Goal: Information Seeking & Learning: Learn about a topic

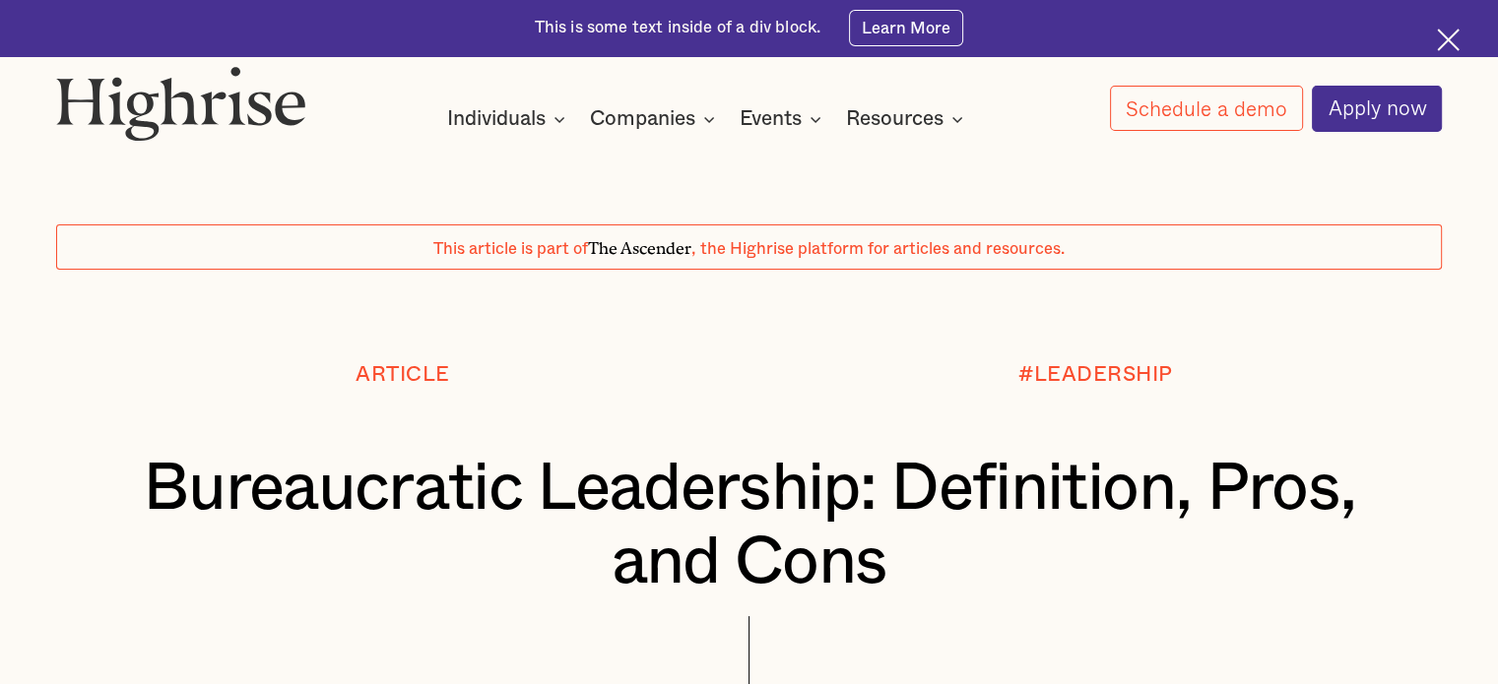
click at [157, 318] on div at bounding box center [749, 317] width 1498 height 94
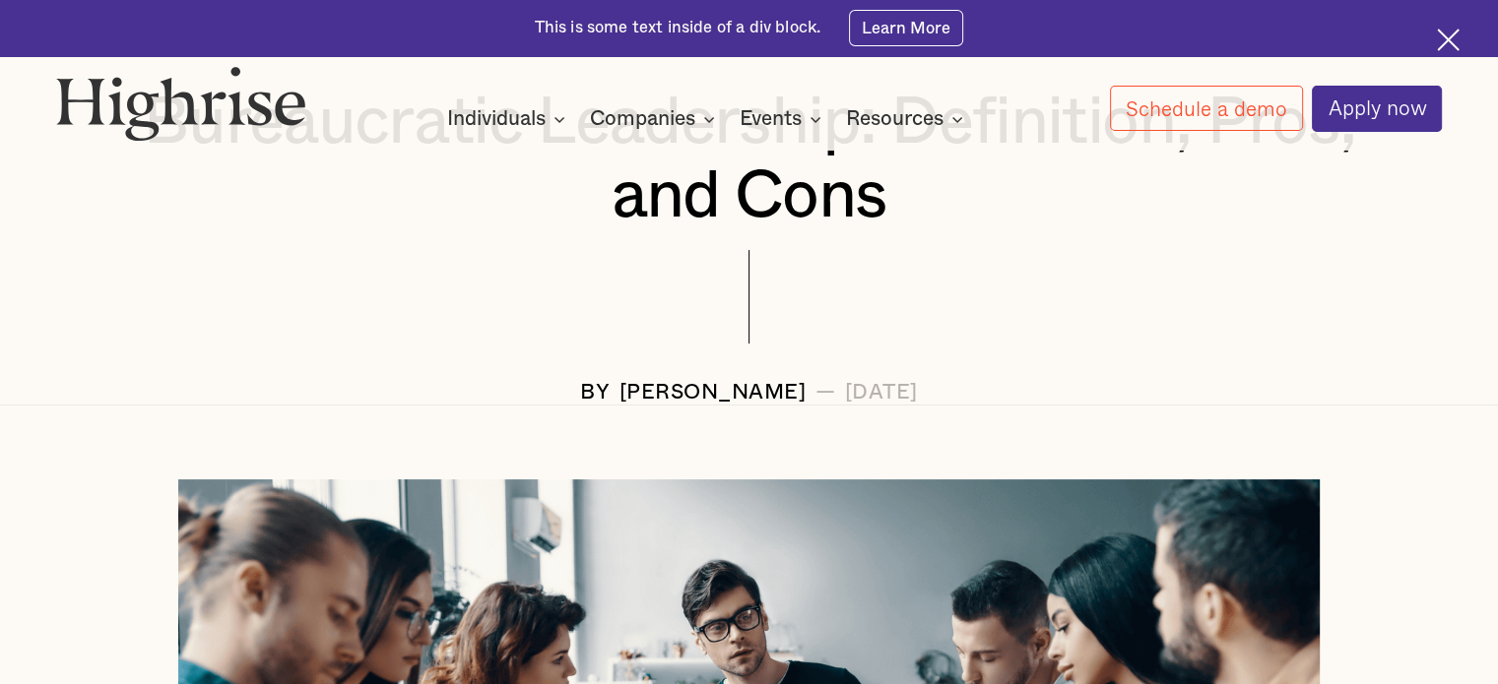
scroll to position [365, 0]
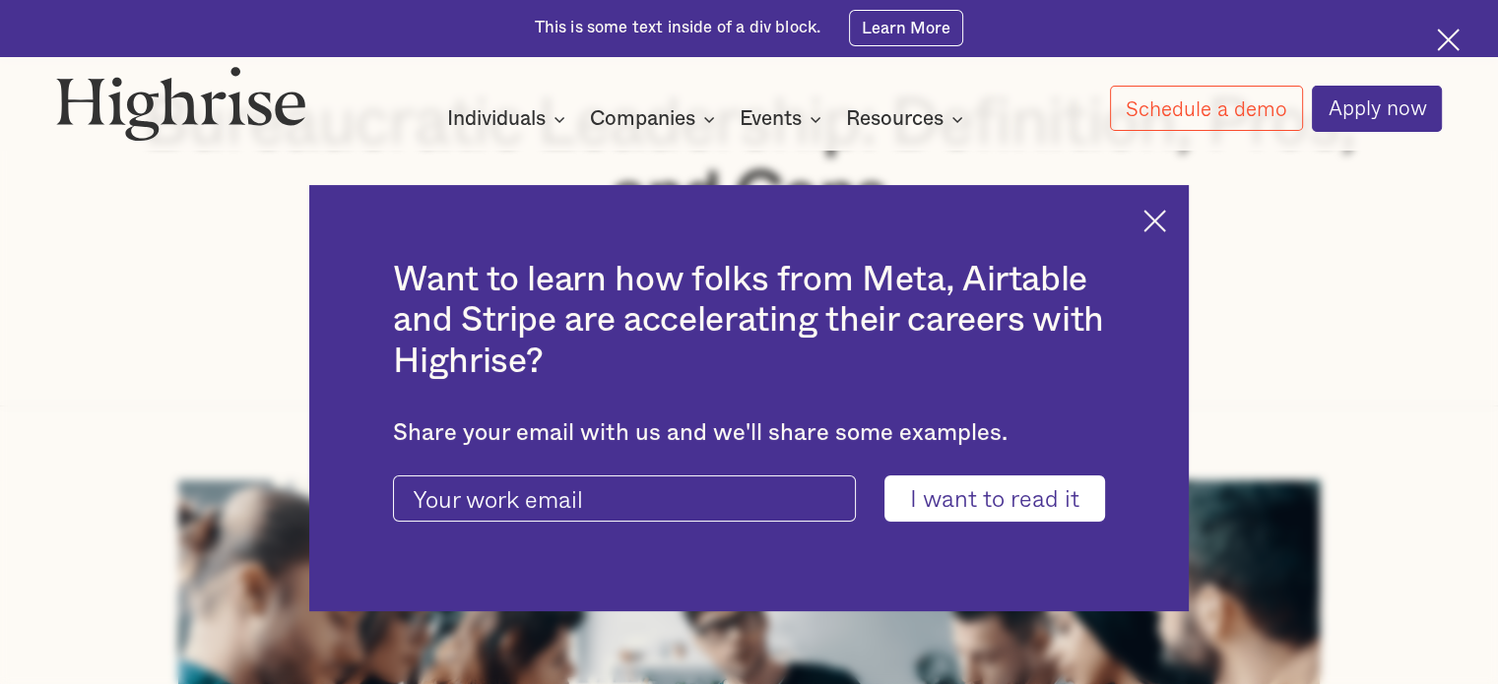
click at [1164, 231] on div "Want to learn how folks from Meta, Airtable and Stripe are accelerating their c…" at bounding box center [749, 398] width 880 height 426
click at [1166, 210] on img at bounding box center [1154, 221] width 23 height 23
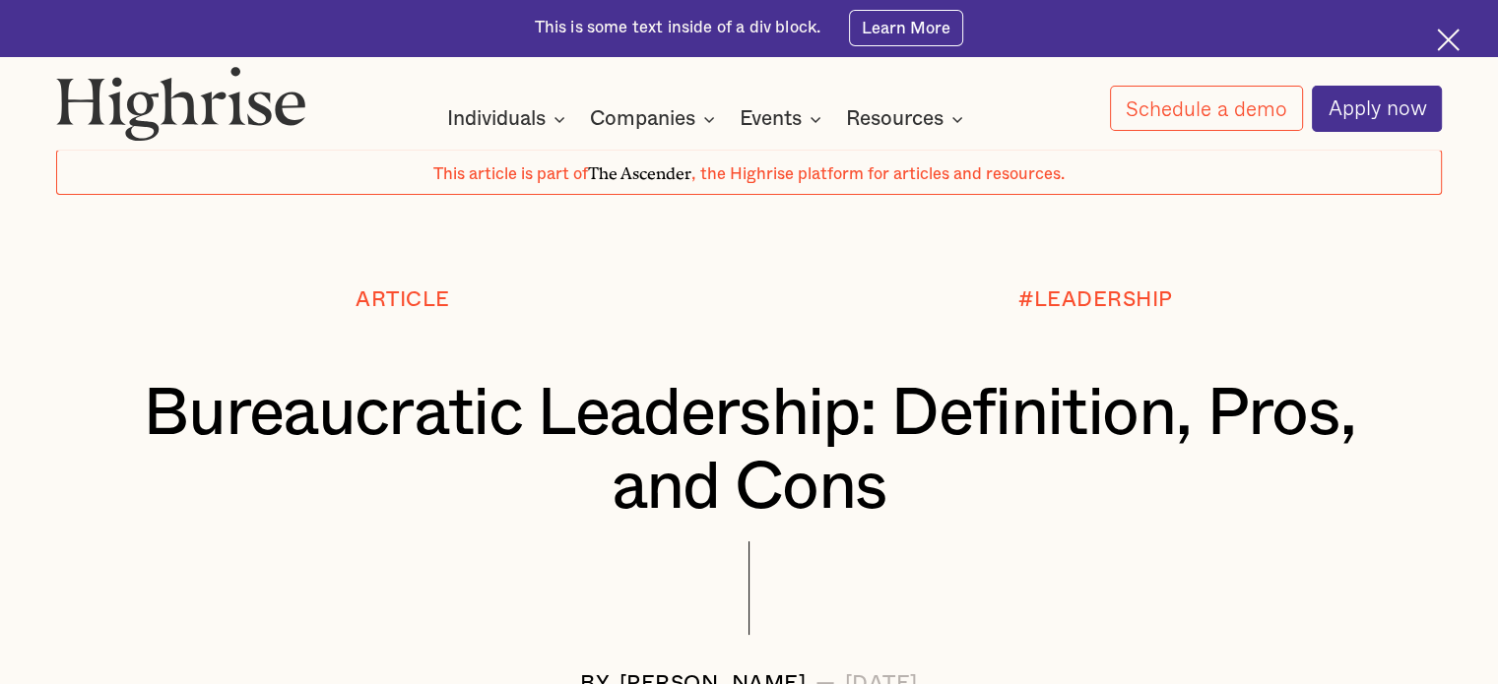
scroll to position [79, 0]
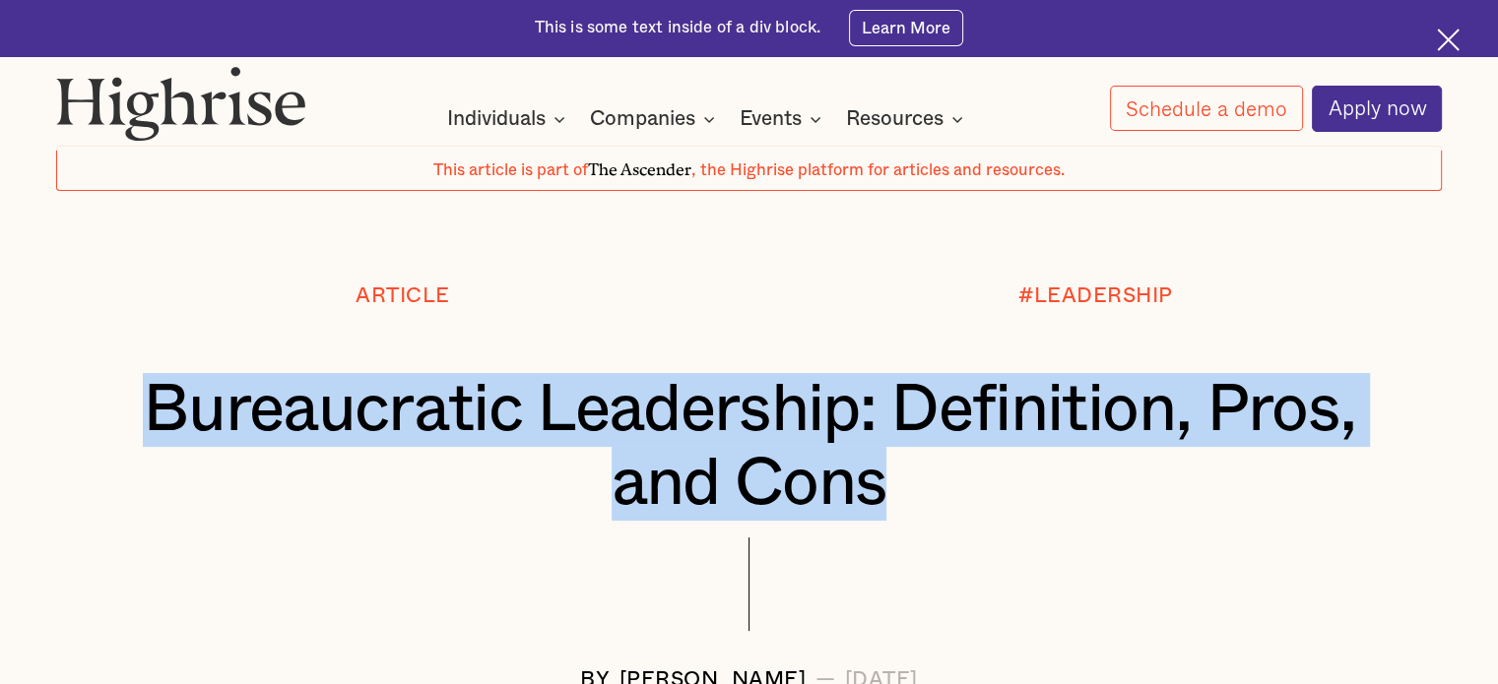
drag, startPoint x: 944, startPoint y: 487, endPoint x: 79, endPoint y: 404, distance: 869.5
click at [79, 404] on div "Bureaucratic Leadership: Definition, Pros, and Cons" at bounding box center [748, 446] width 1385 height 147
copy h1 "Bureaucratic Leadership: Definition, Pros, and Cons"
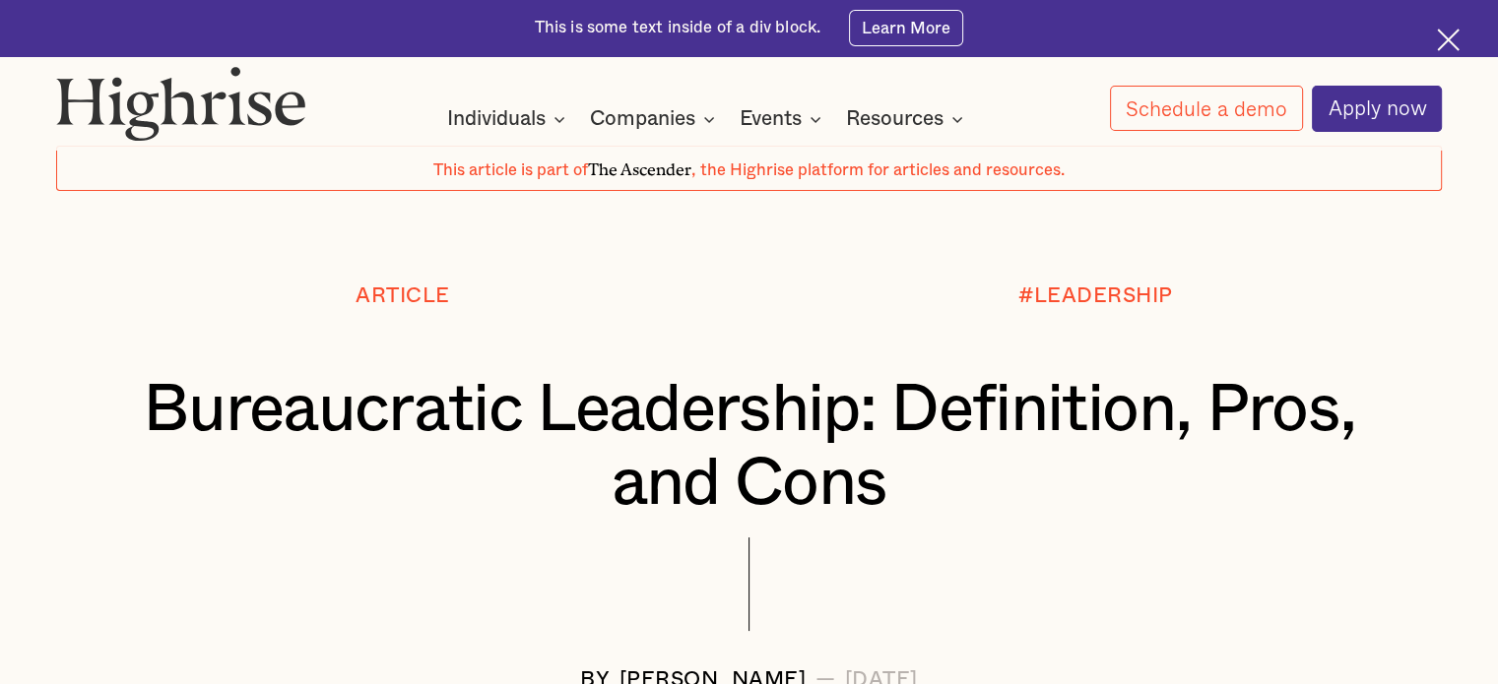
click at [720, 305] on div "Article" at bounding box center [402, 297] width 692 height 24
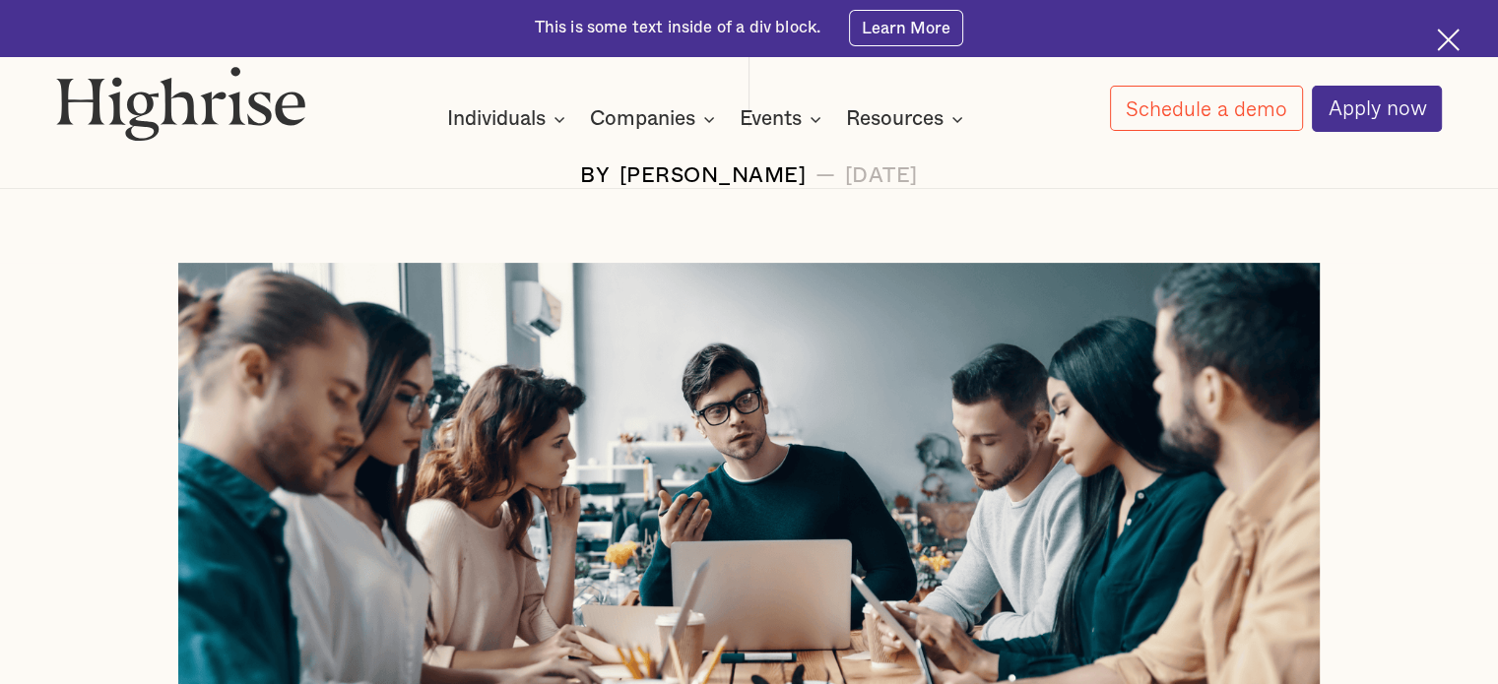
scroll to position [633, 0]
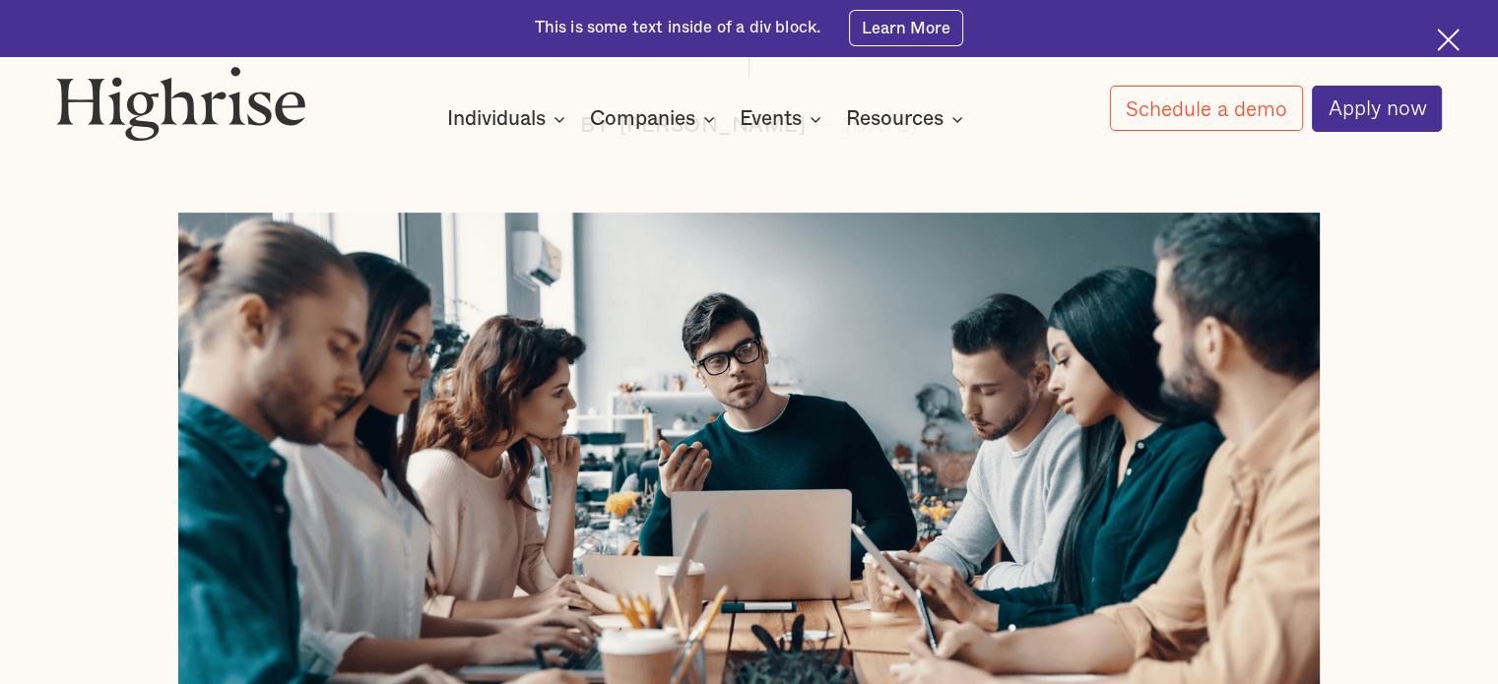
click at [51, 325] on div at bounding box center [749, 525] width 1498 height 625
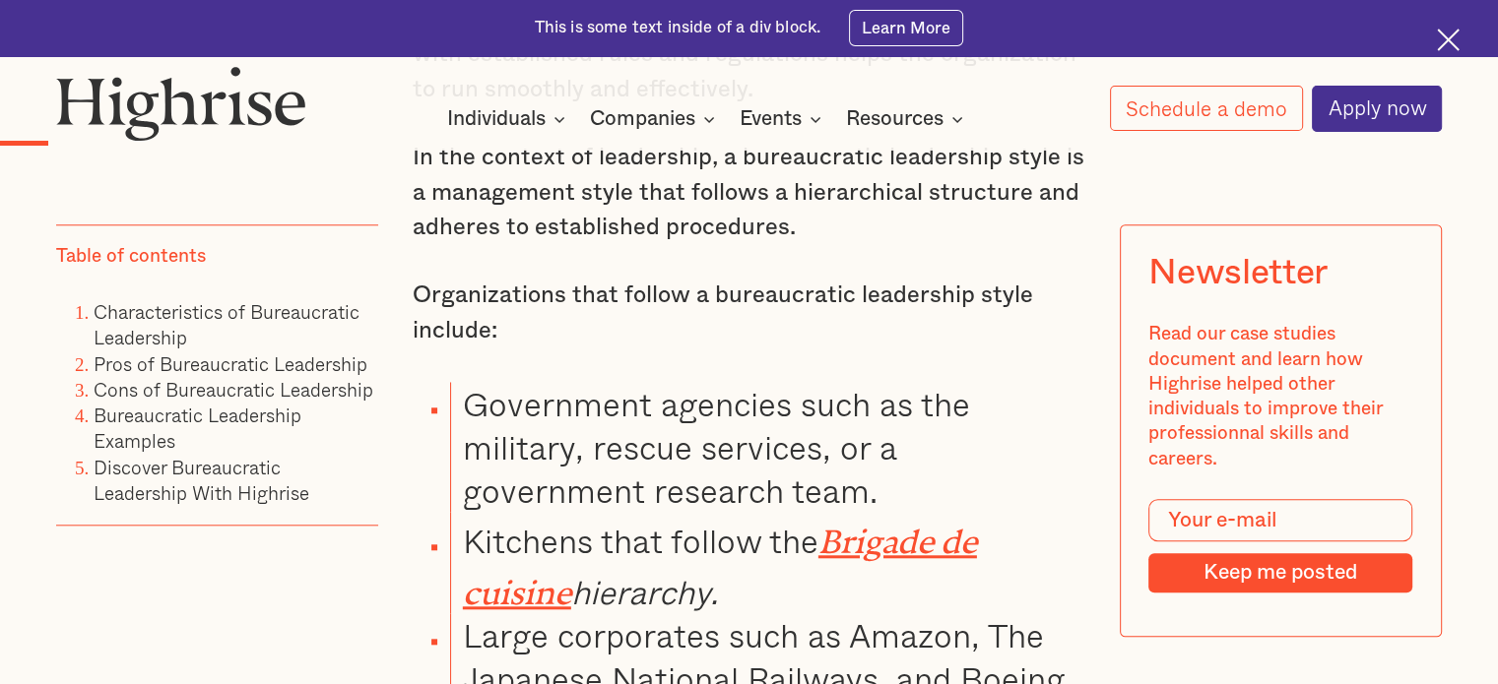
scroll to position [1863, 0]
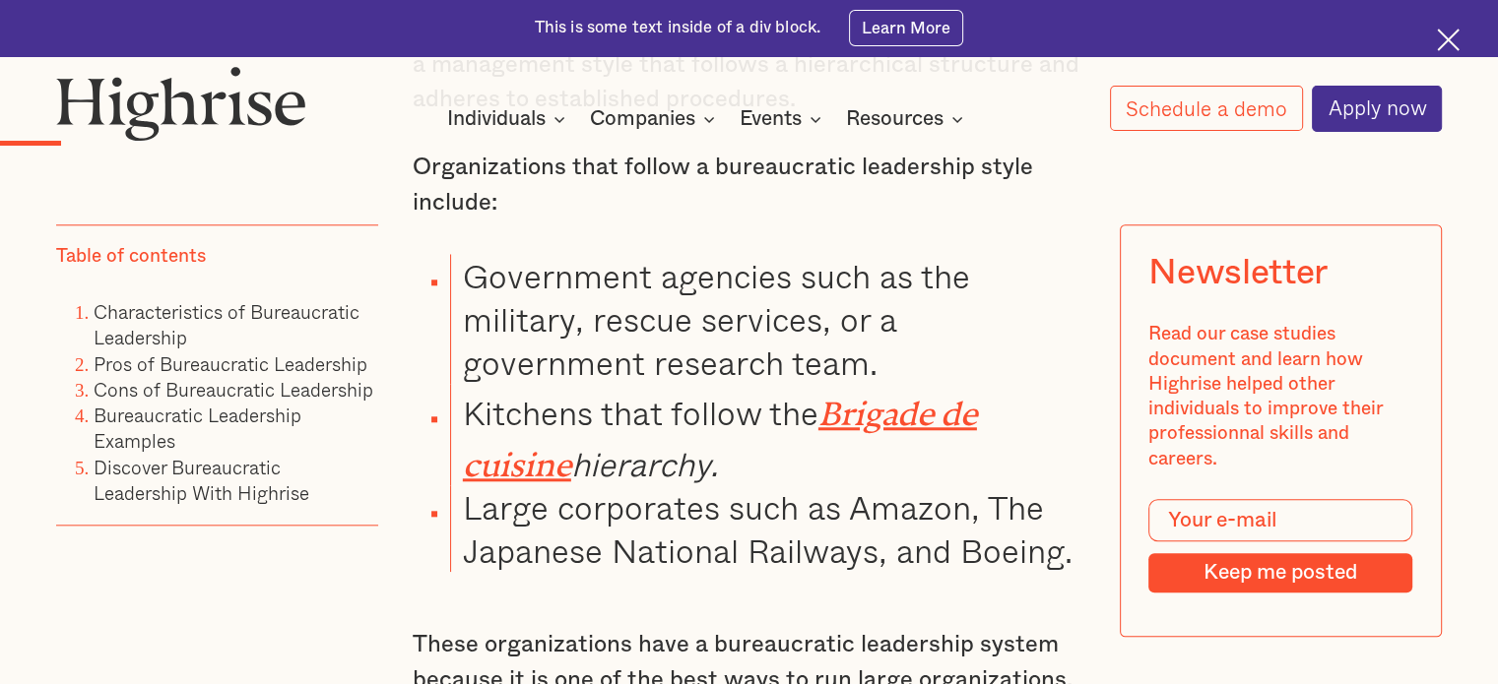
click at [654, 245] on div "Bureaucracy is often the butt of many jokes about inefficiency and poor managem…" at bounding box center [749, 337] width 672 height 1271
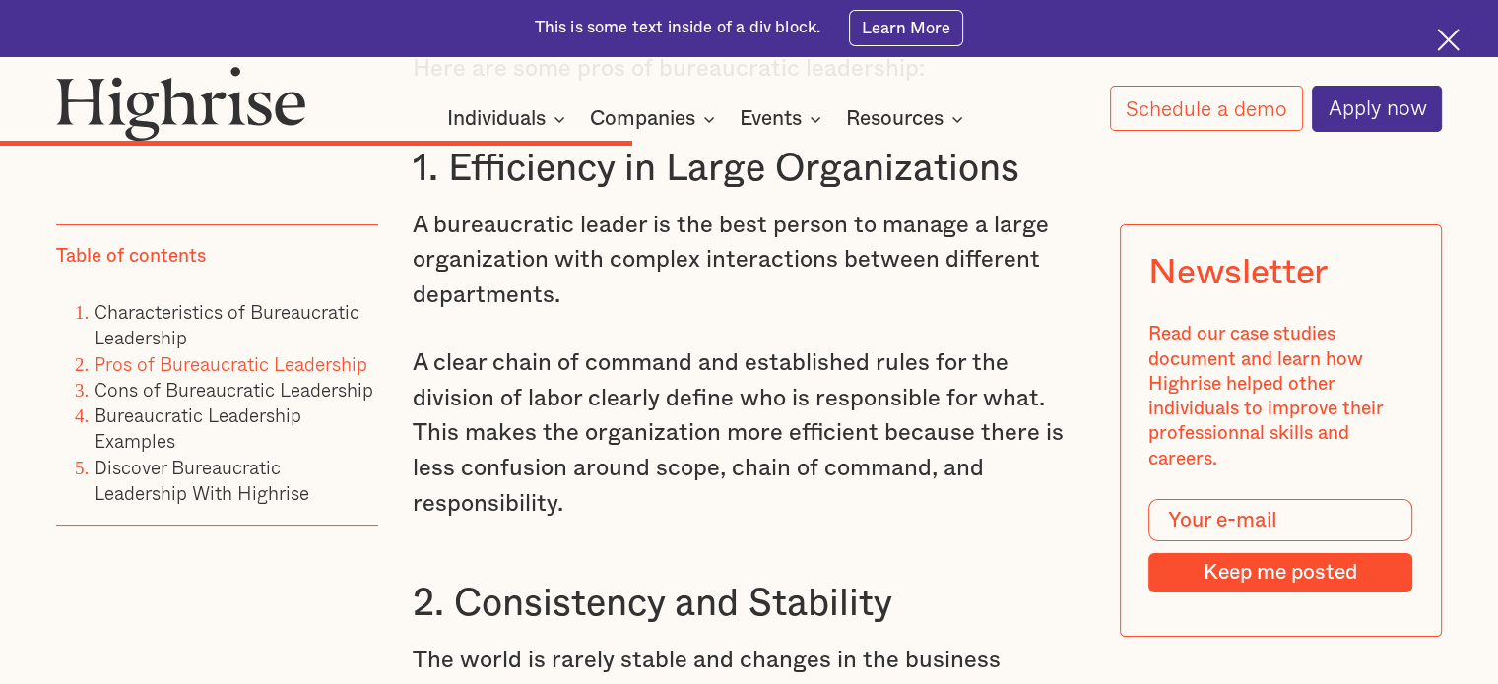
scroll to position [7637, 0]
click at [811, 314] on p "A bureaucratic leader is the best person to manage a large organization with co…" at bounding box center [749, 261] width 672 height 105
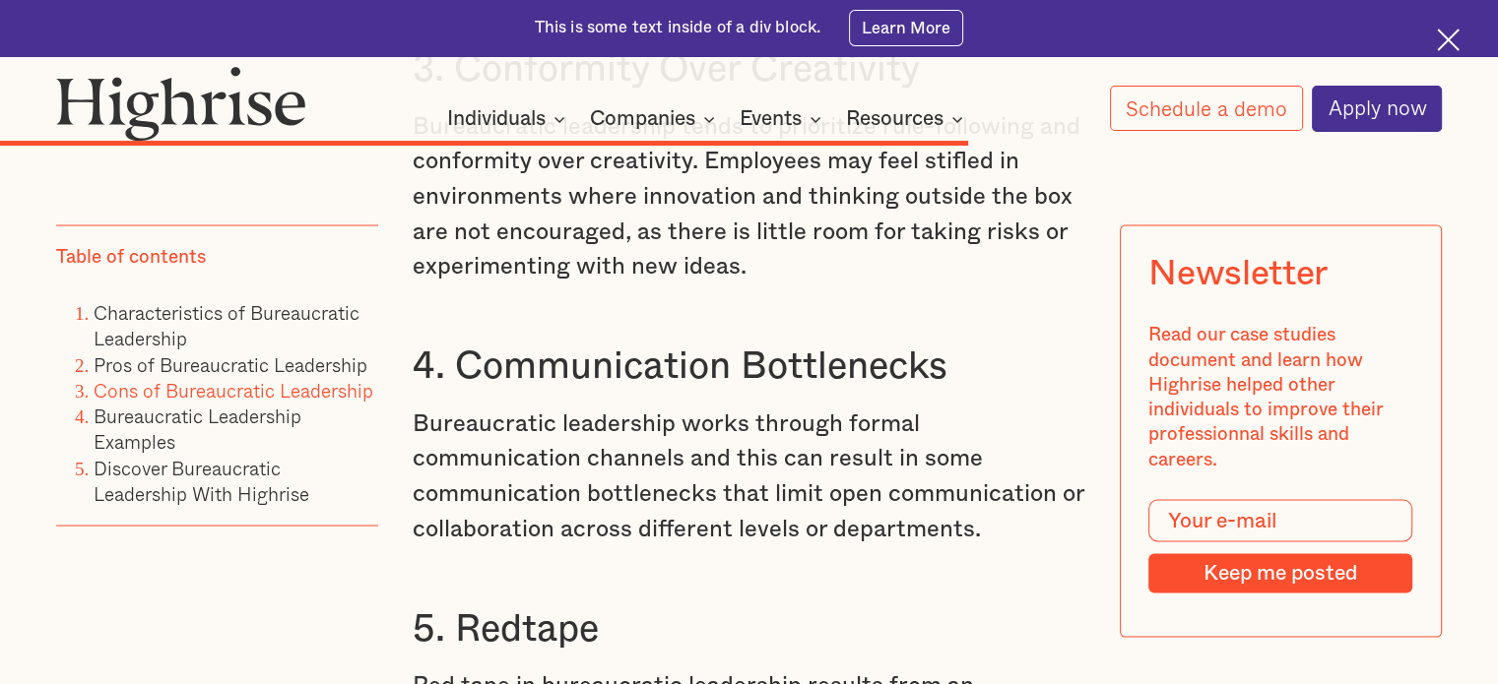
scroll to position [11271, 0]
